Goal: Navigation & Orientation: Understand site structure

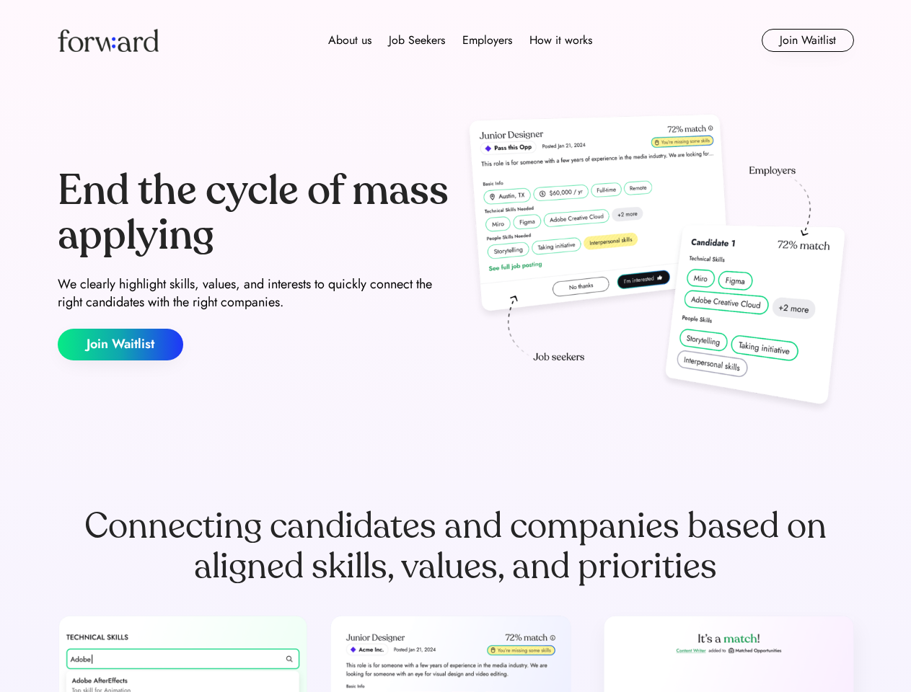
click at [455, 346] on div "End the cycle of mass applying We clearly highlight skills, values, and interes…" at bounding box center [456, 265] width 796 height 310
click at [456, 40] on div "About us Job Seekers Employers How it works" at bounding box center [460, 40] width 568 height 17
click at [108, 40] on img at bounding box center [108, 40] width 101 height 23
click at [460, 40] on div "About us Job Seekers Employers How it works" at bounding box center [460, 40] width 568 height 17
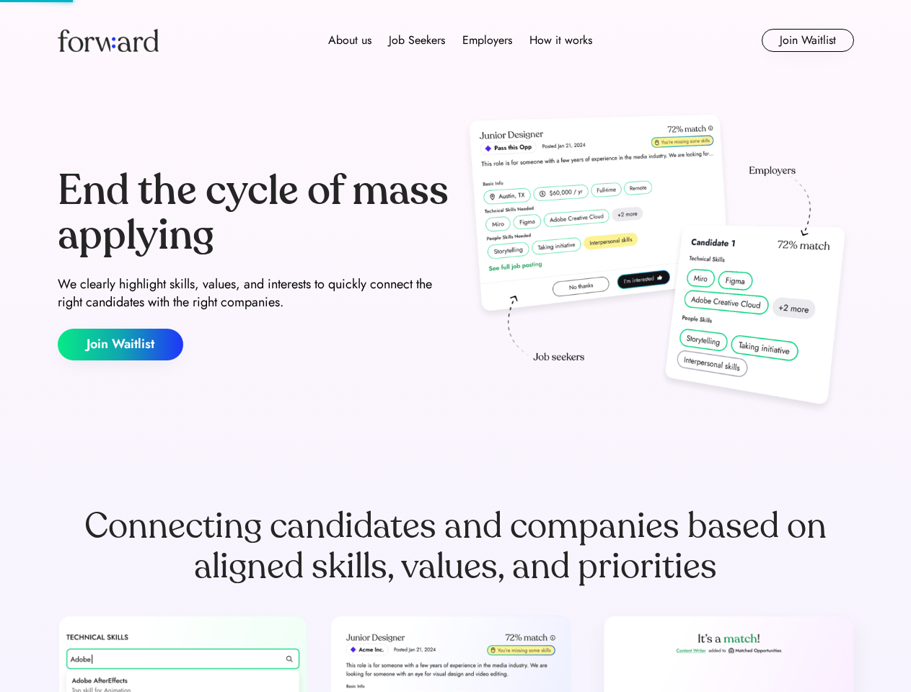
click at [350, 40] on div "About us" at bounding box center [349, 40] width 43 height 17
click at [417, 40] on div "Job Seekers" at bounding box center [417, 40] width 56 height 17
click at [487, 40] on div "Employers" at bounding box center [487, 40] width 50 height 17
click at [559, 40] on div "How it works" at bounding box center [560, 40] width 63 height 17
